Goal: Task Accomplishment & Management: Use online tool/utility

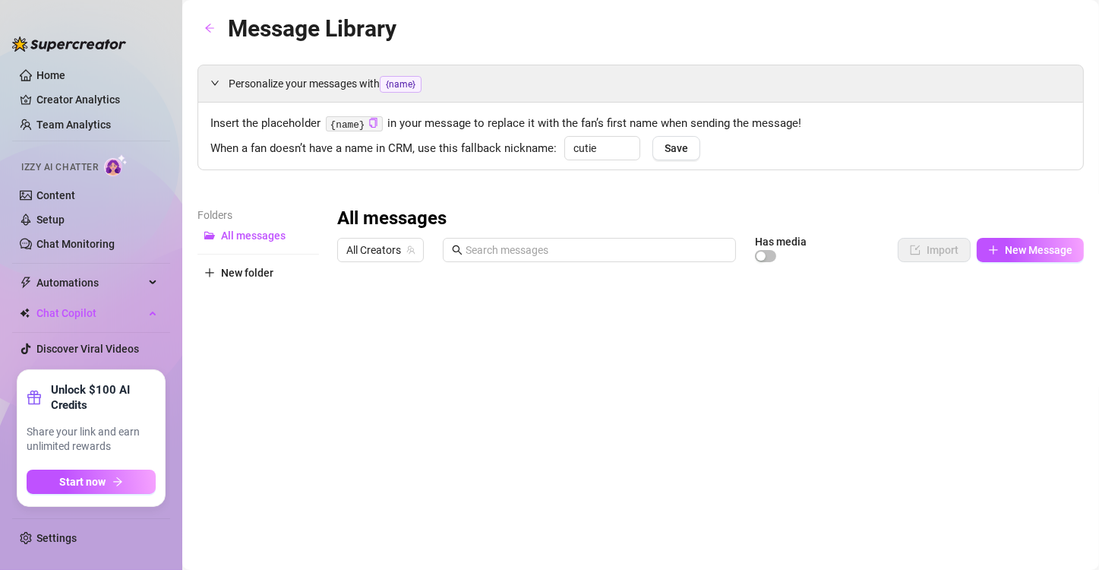
type input "cutie"
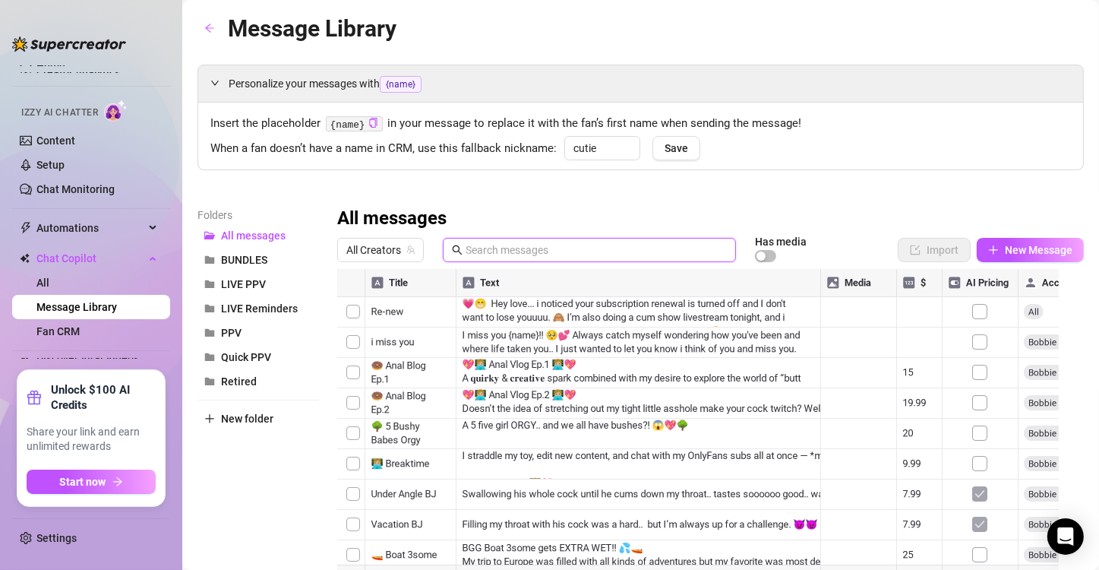
click at [634, 255] on input "text" at bounding box center [596, 250] width 261 height 17
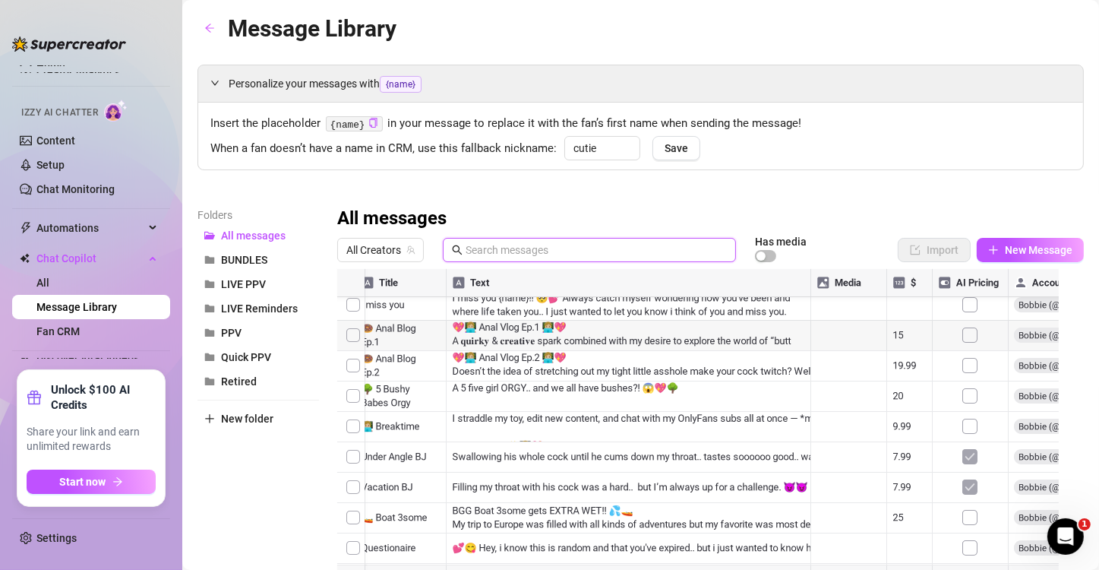
scroll to position [36, 9]
click at [141, 228] on span "Automations" at bounding box center [90, 228] width 108 height 24
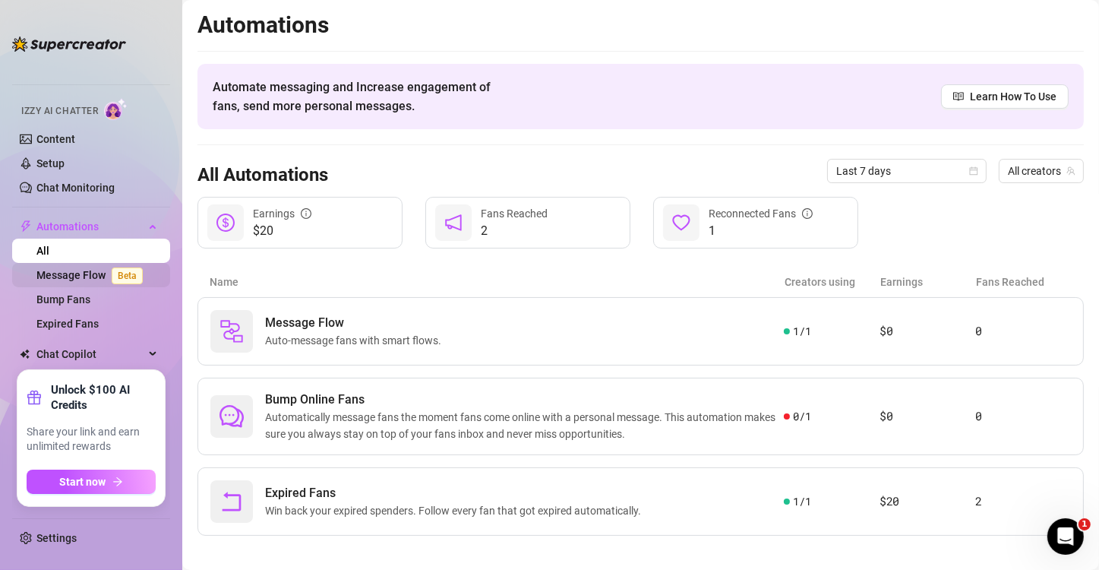
click at [112, 283] on span "Beta" at bounding box center [127, 275] width 31 height 17
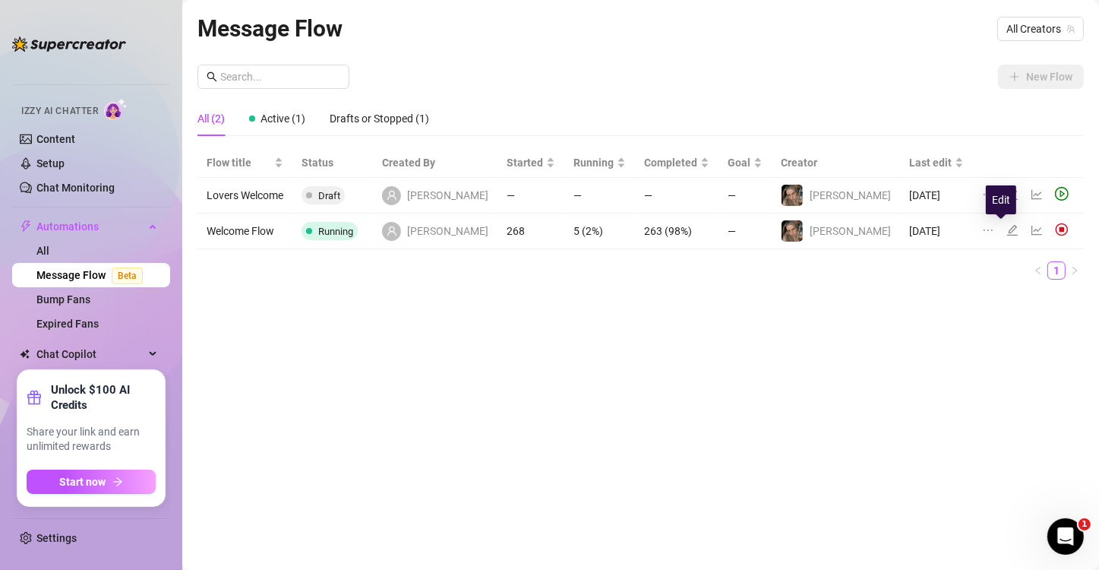
click at [1006, 227] on icon "edit" at bounding box center [1012, 230] width 12 height 12
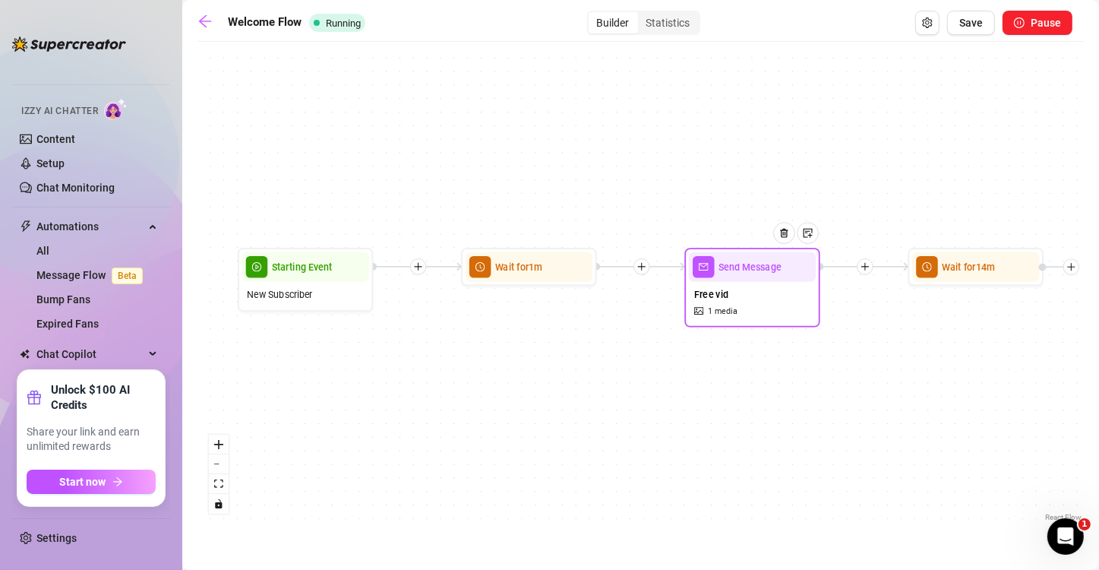
click at [753, 293] on div "Free vid 1 media" at bounding box center [753, 302] width 128 height 41
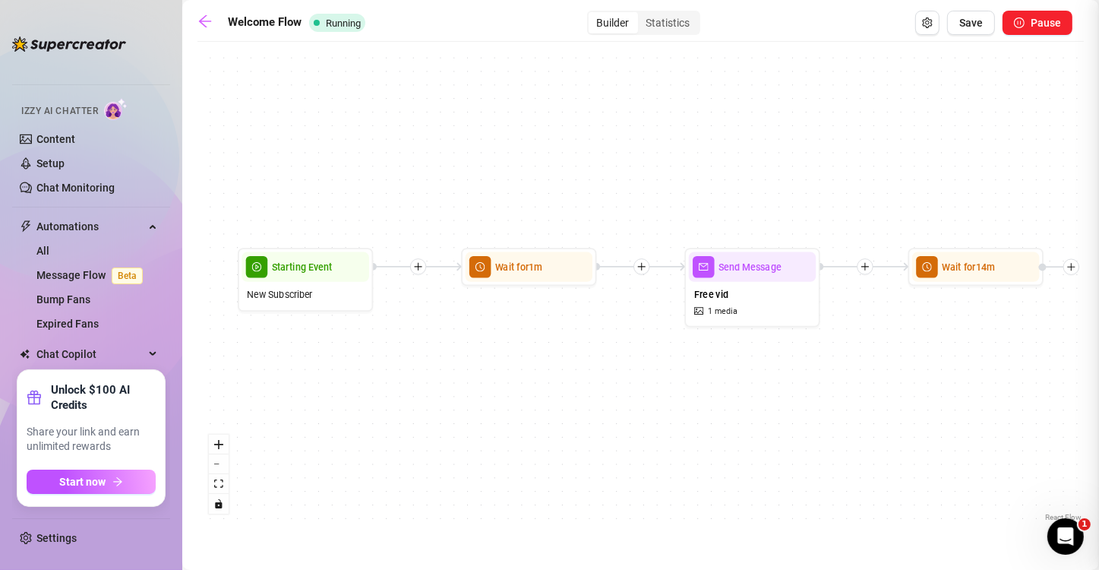
type textarea "As promised.. here's a little free gift for you to introduce myself right. 😜 Ju…"
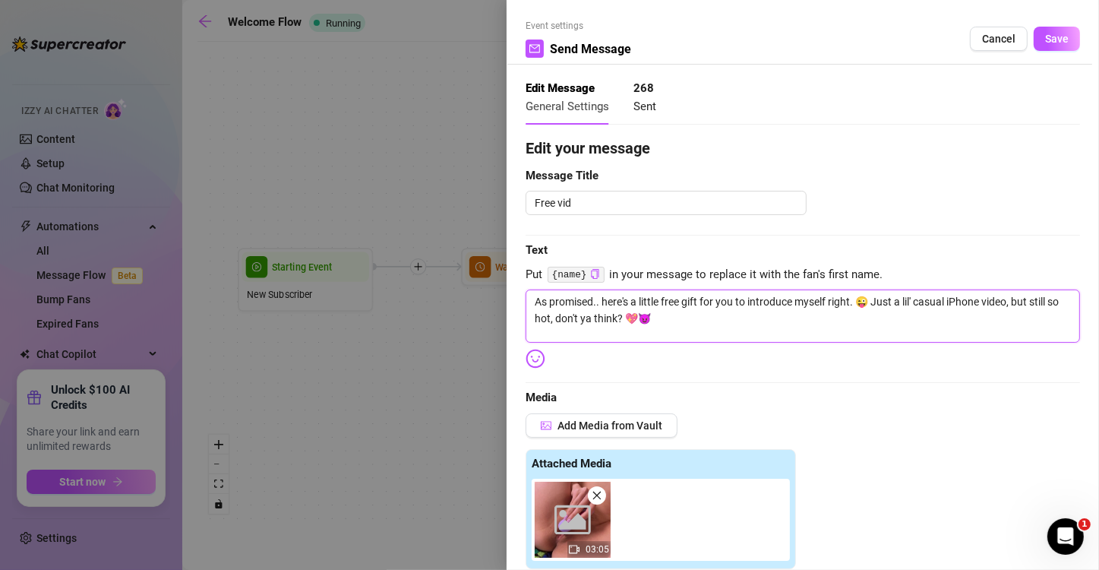
click at [753, 293] on textarea "As promised.. here's a little free gift for you to introduce myself right. 😜 Ju…" at bounding box center [803, 315] width 554 height 53
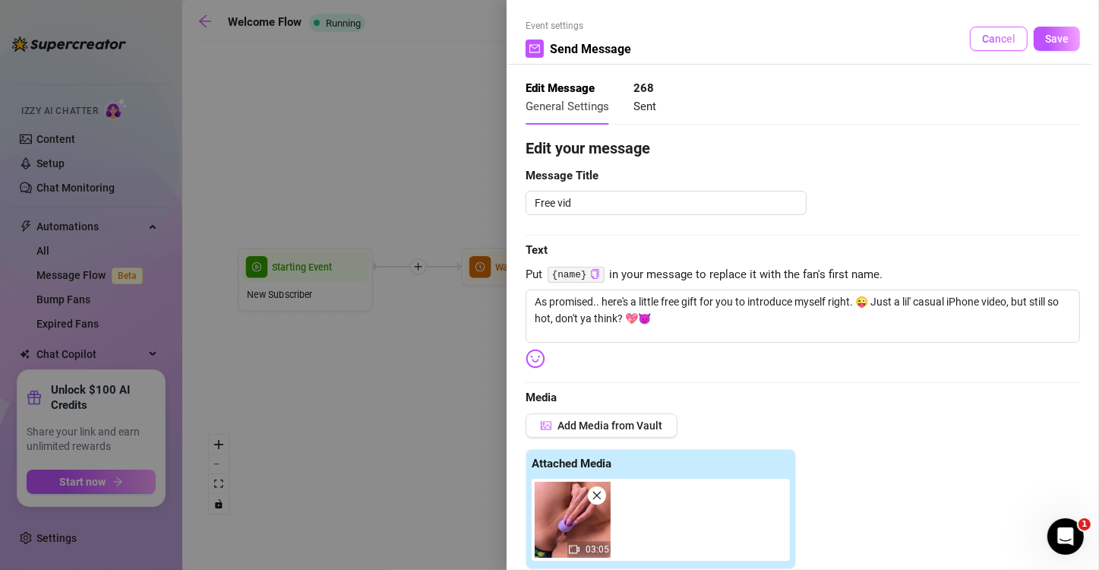
click at [993, 43] on span "Cancel" at bounding box center [998, 39] width 33 height 12
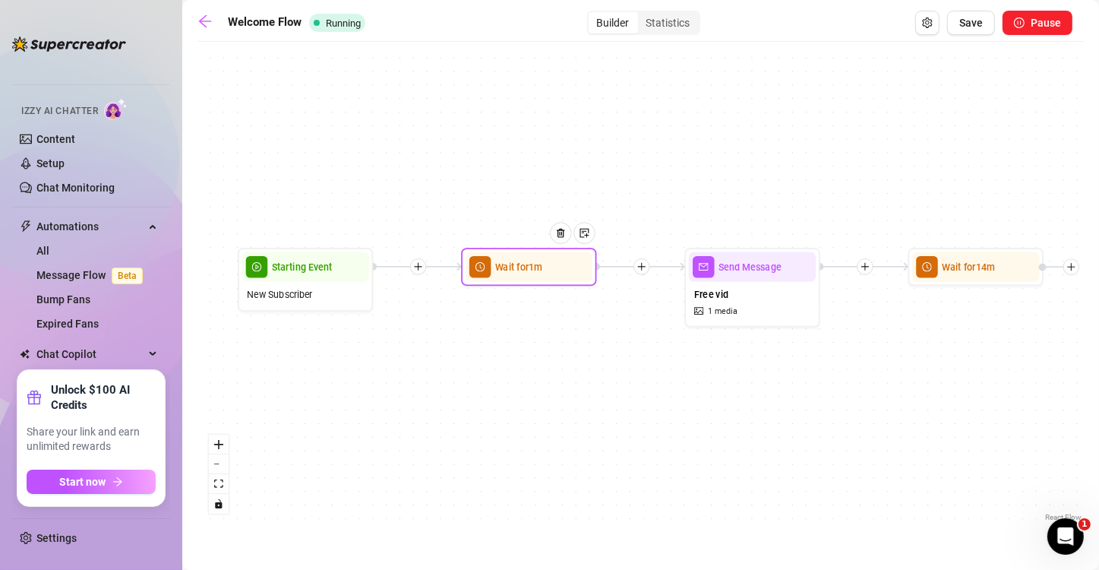
click at [537, 261] on div at bounding box center [565, 243] width 59 height 69
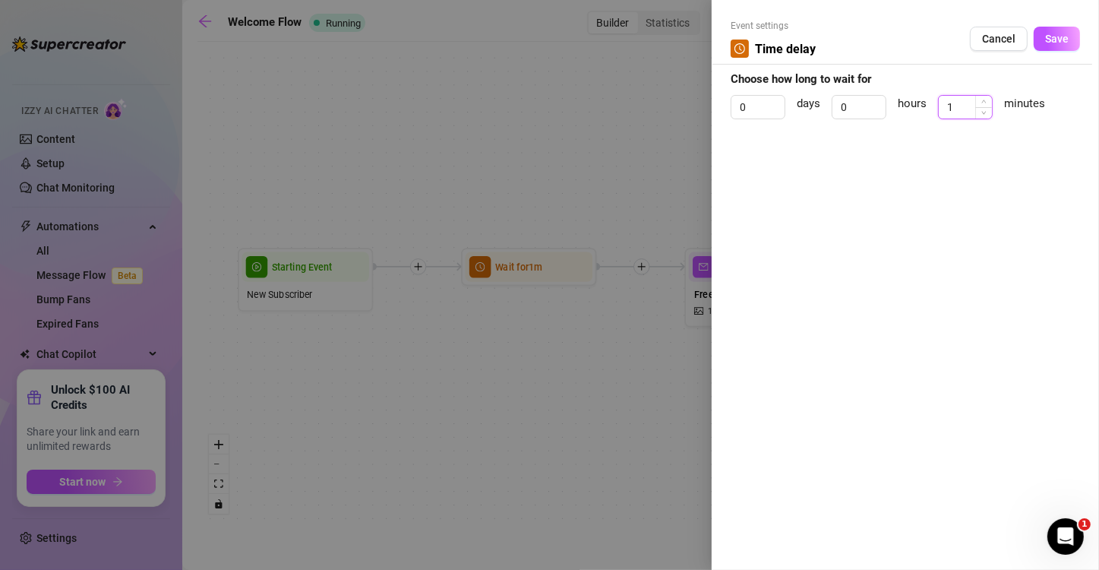
click at [947, 109] on input "1" at bounding box center [965, 107] width 53 height 23
click at [987, 113] on icon "down" at bounding box center [983, 111] width 5 height 5
type input "0"
type input "."
click at [974, 137] on div "Event settings Time delay Cancel Save Choose how long to wait for 0 days 0 hour…" at bounding box center [905, 285] width 387 height 570
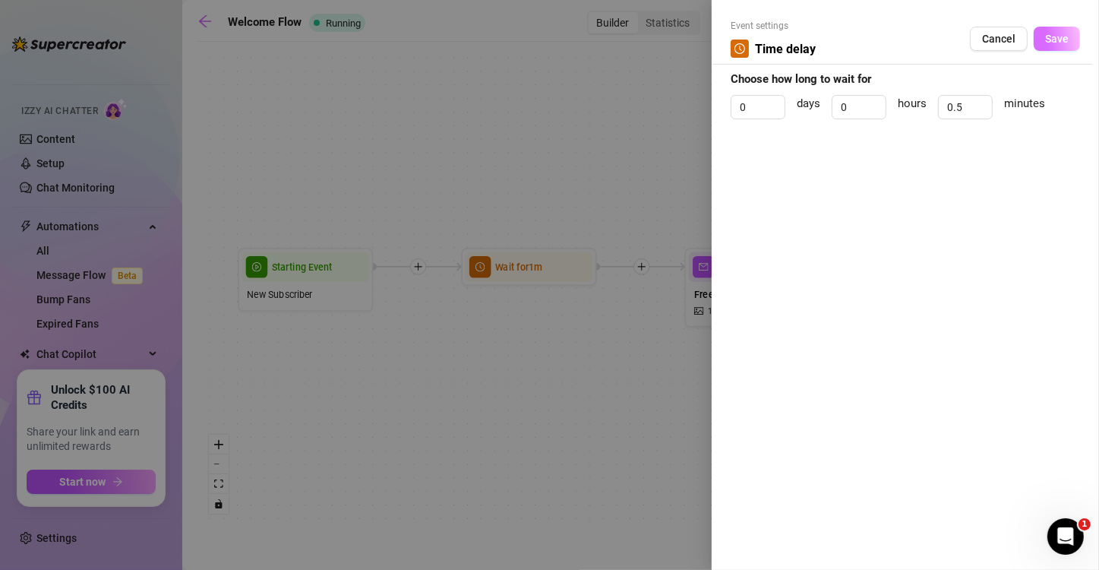
click at [1069, 39] on span "Save" at bounding box center [1057, 39] width 24 height 12
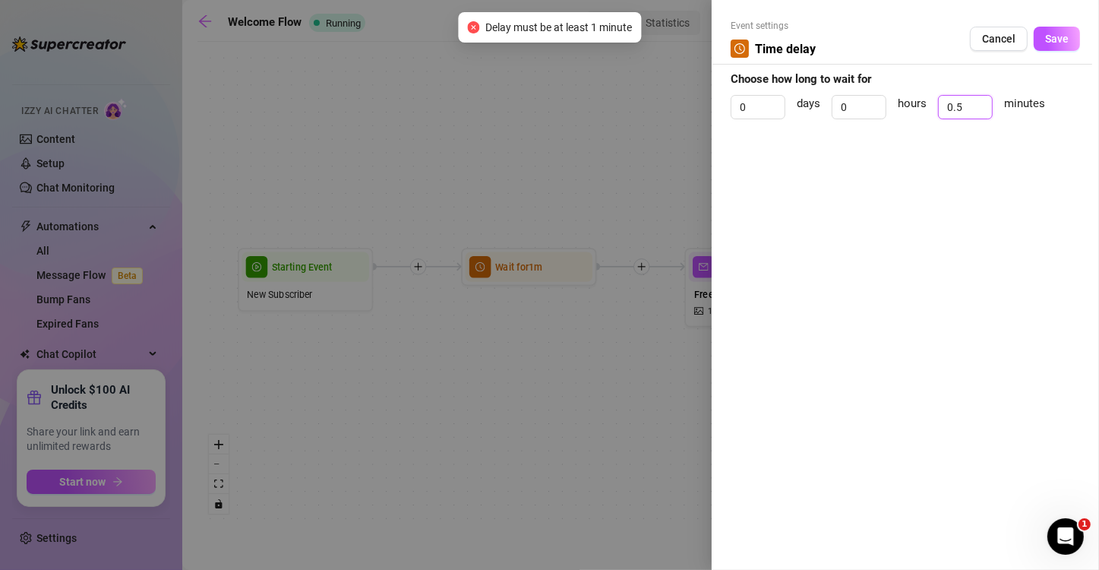
drag, startPoint x: 935, startPoint y: 106, endPoint x: 923, endPoint y: 105, distance: 12.2
click at [923, 105] on div "0 days 0 hours 0.5 minutes" at bounding box center [905, 114] width 349 height 38
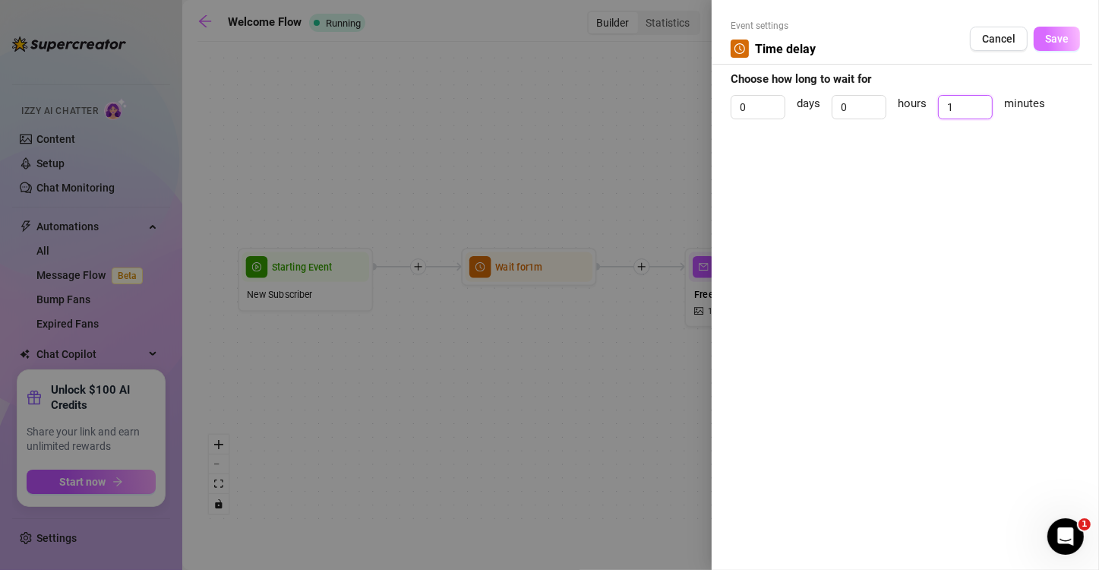
type input "1"
click at [1059, 39] on span "Save" at bounding box center [1057, 39] width 24 height 12
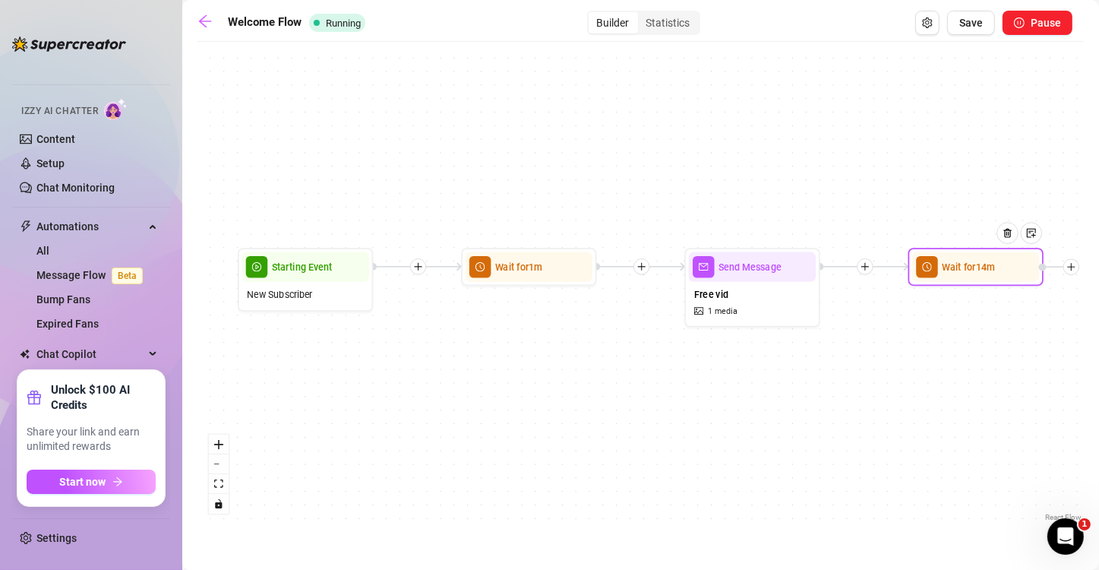
click at [1008, 275] on div at bounding box center [1013, 243] width 59 height 69
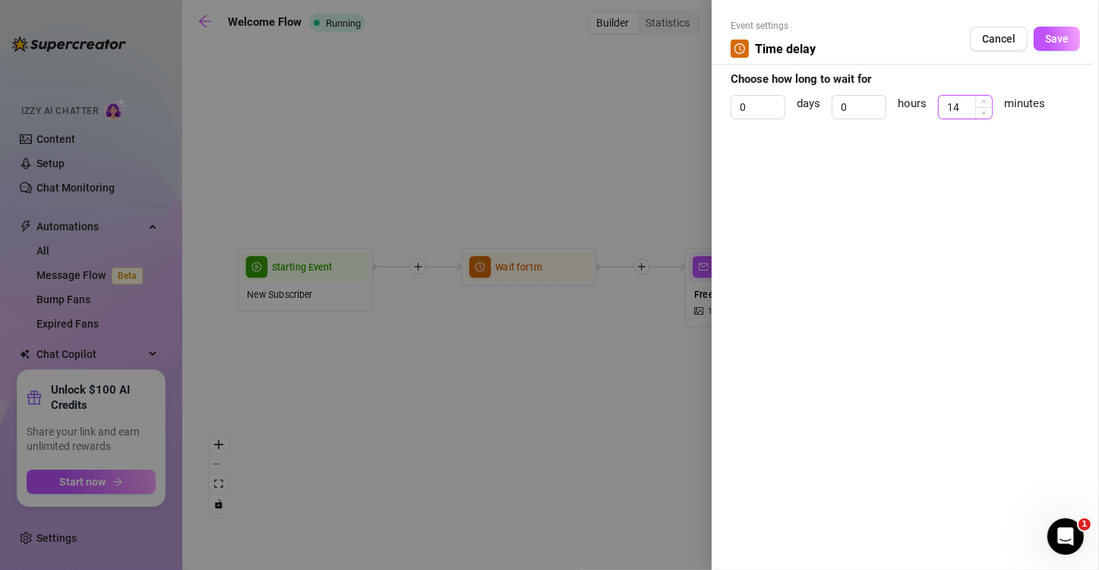
click at [946, 109] on input "14" at bounding box center [965, 107] width 53 height 23
drag, startPoint x: 964, startPoint y: 108, endPoint x: 911, endPoint y: 112, distance: 53.4
click at [911, 112] on div "0 days 0 hours 14 minutes" at bounding box center [905, 114] width 349 height 38
type input "4"
type input "3"
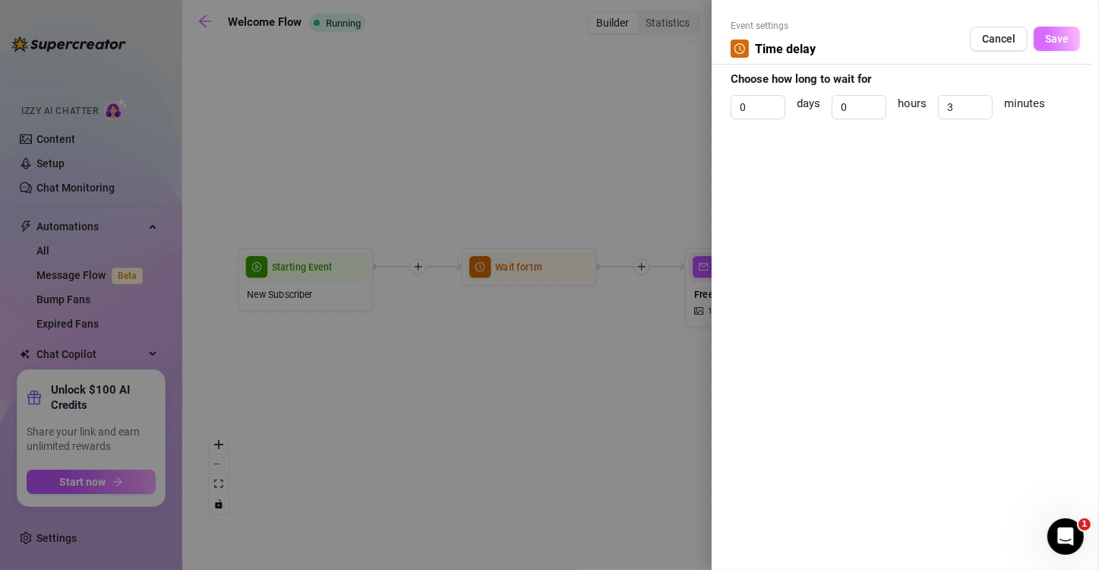
click at [1041, 36] on button "Save" at bounding box center [1057, 39] width 46 height 24
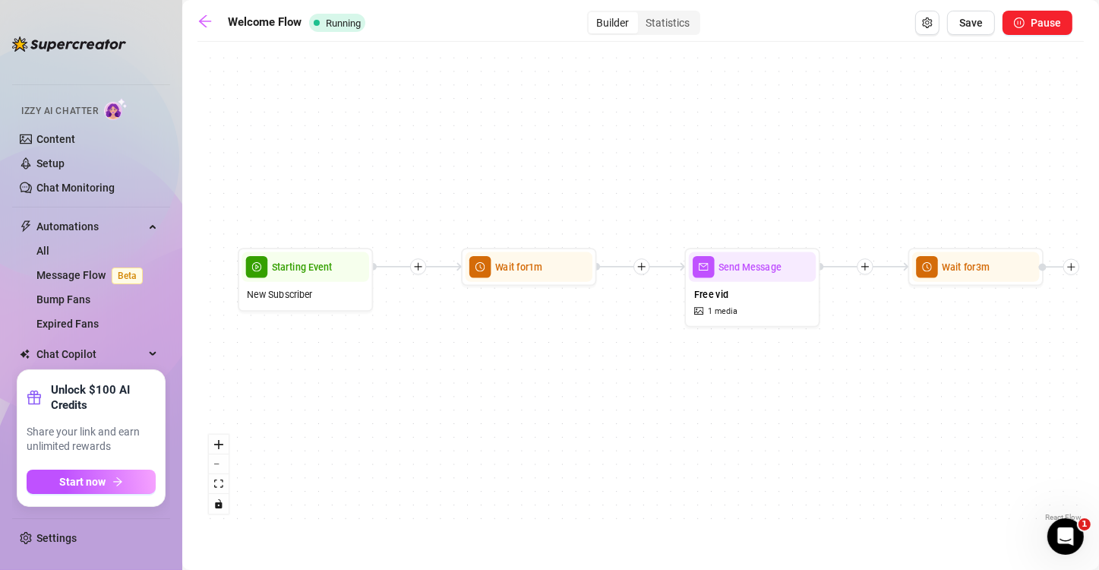
click at [1072, 276] on div "Wait for 1m Send Message Free vid 1 media Wait for 3m Starting Event New Subscr…" at bounding box center [640, 286] width 886 height 475
click at [1076, 272] on div at bounding box center [1071, 267] width 16 height 16
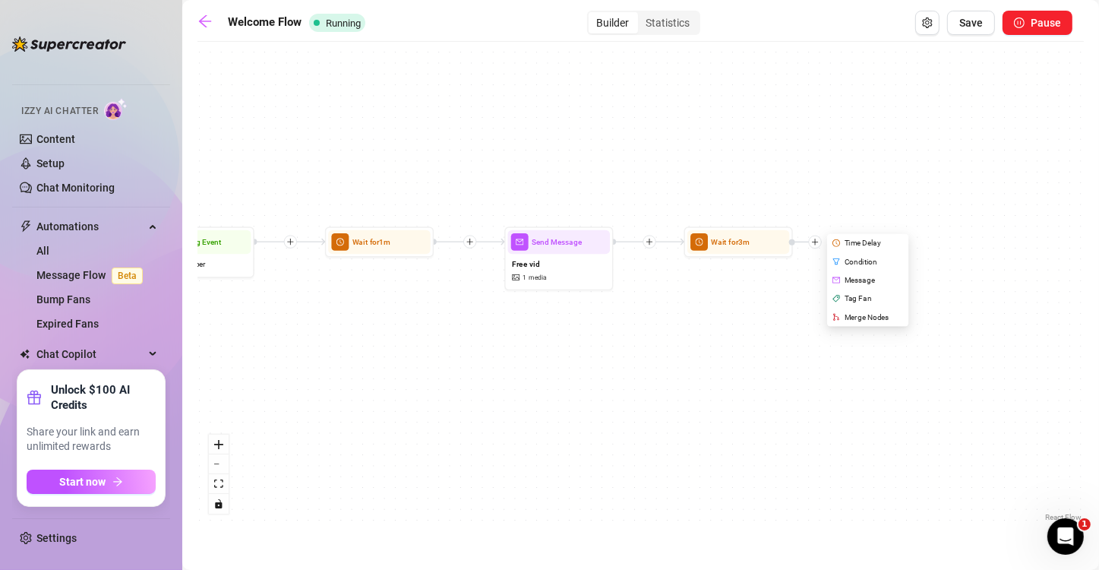
drag, startPoint x: 971, startPoint y: 379, endPoint x: 684, endPoint y: 335, distance: 291.2
click at [722, 336] on div "Wait for 1m Send Message Free vid 1 media Wait for 3m Time Delay Condition Mess…" at bounding box center [640, 286] width 886 height 475
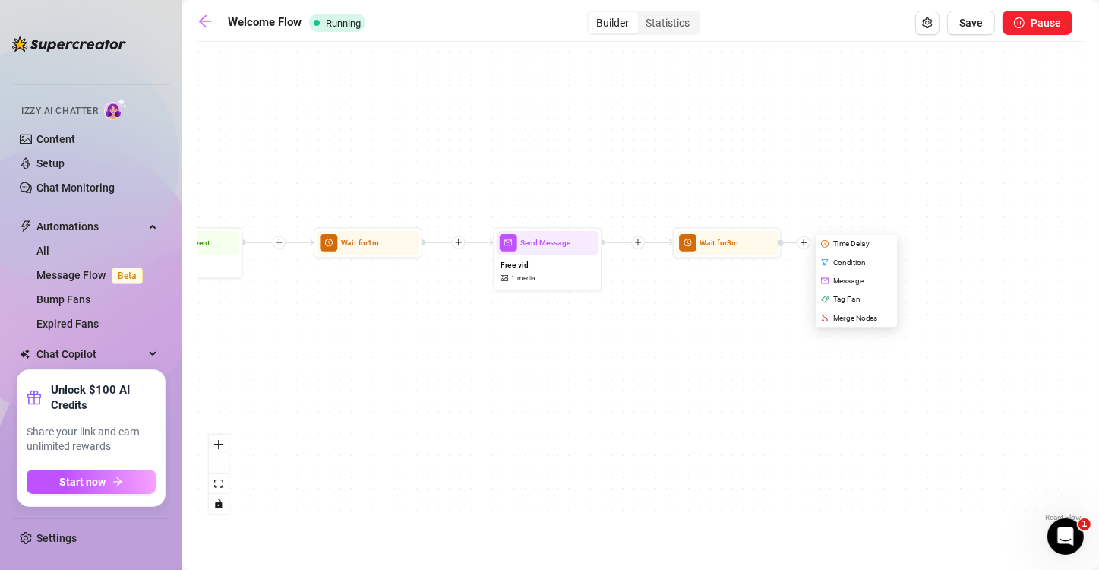
click at [987, 352] on div "Wait for 1m Send Message Free vid 1 media Wait for 3m Time Delay Condition Mess…" at bounding box center [640, 286] width 886 height 475
click at [807, 243] on div at bounding box center [803, 242] width 13 height 13
click at [876, 283] on div "Message" at bounding box center [858, 280] width 80 height 18
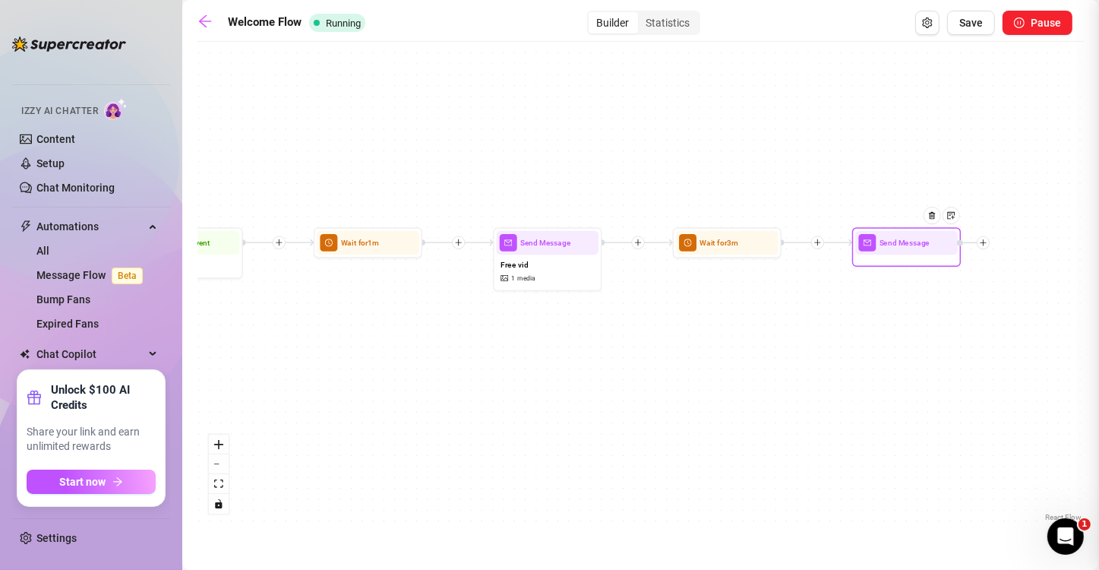
type textarea "Write your message here"
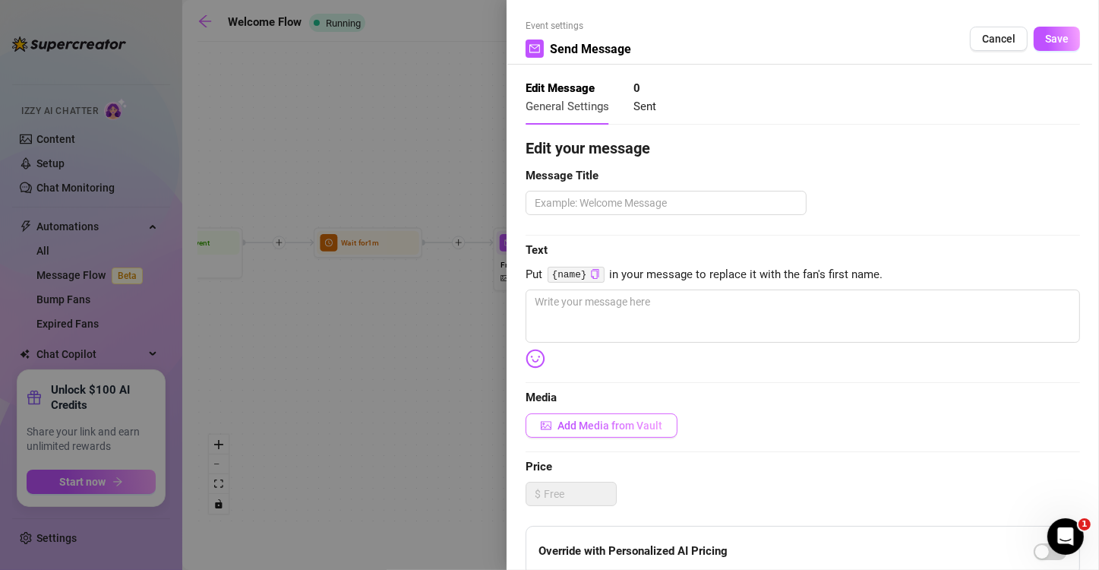
click at [589, 419] on span "Add Media from Vault" at bounding box center [609, 425] width 105 height 12
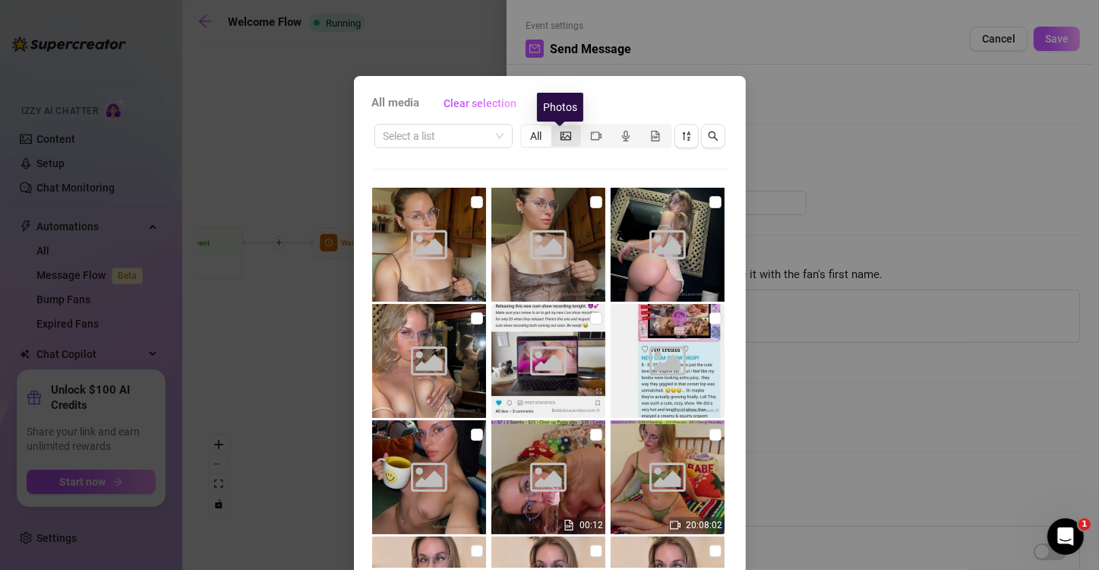
click at [561, 131] on icon "picture" at bounding box center [566, 136] width 11 height 11
click at [555, 128] on input "segmented control" at bounding box center [555, 128] width 0 height 0
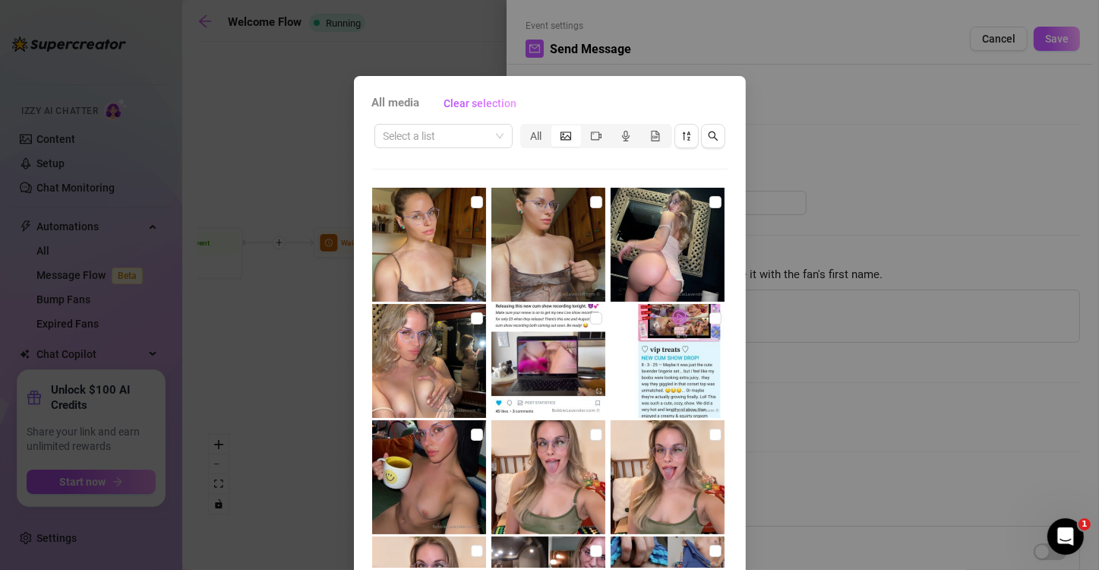
click at [1031, 173] on div "All media Clear selection Select a list All Cancel OK" at bounding box center [549, 285] width 1099 height 570
